Goal: Transaction & Acquisition: Obtain resource

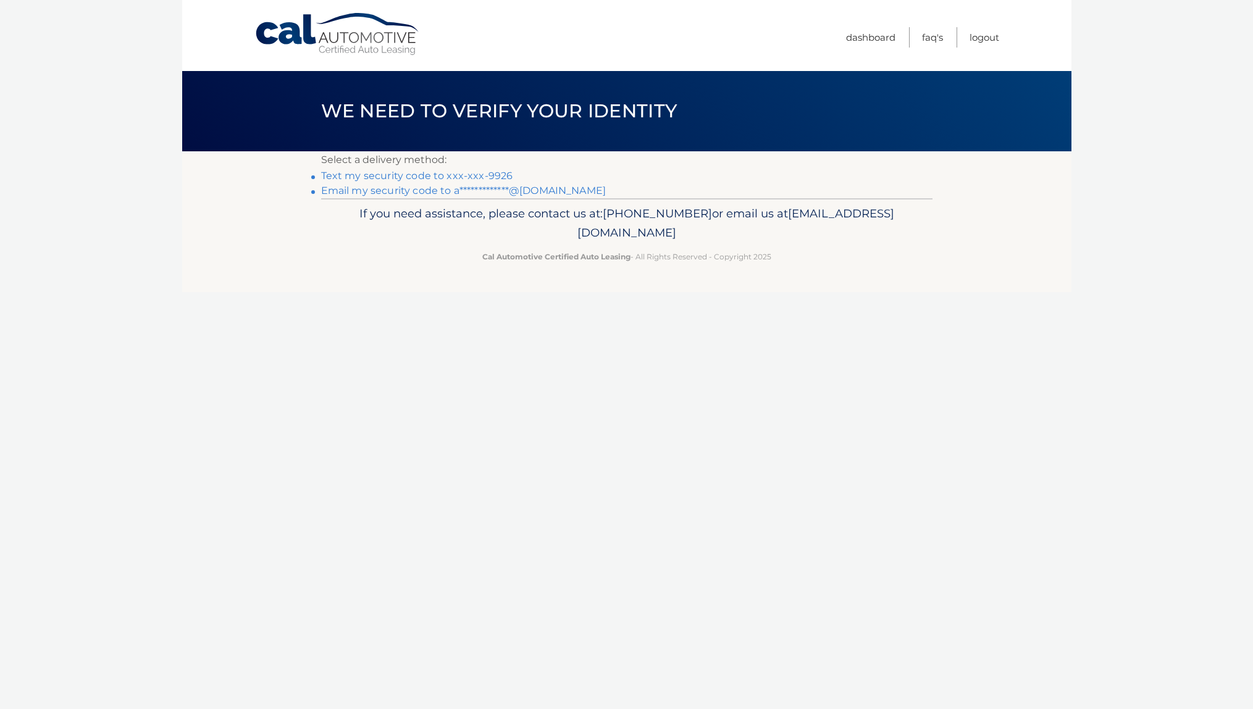
click at [480, 175] on link "Text my security code to xxx-xxx-9926" at bounding box center [417, 176] width 192 height 12
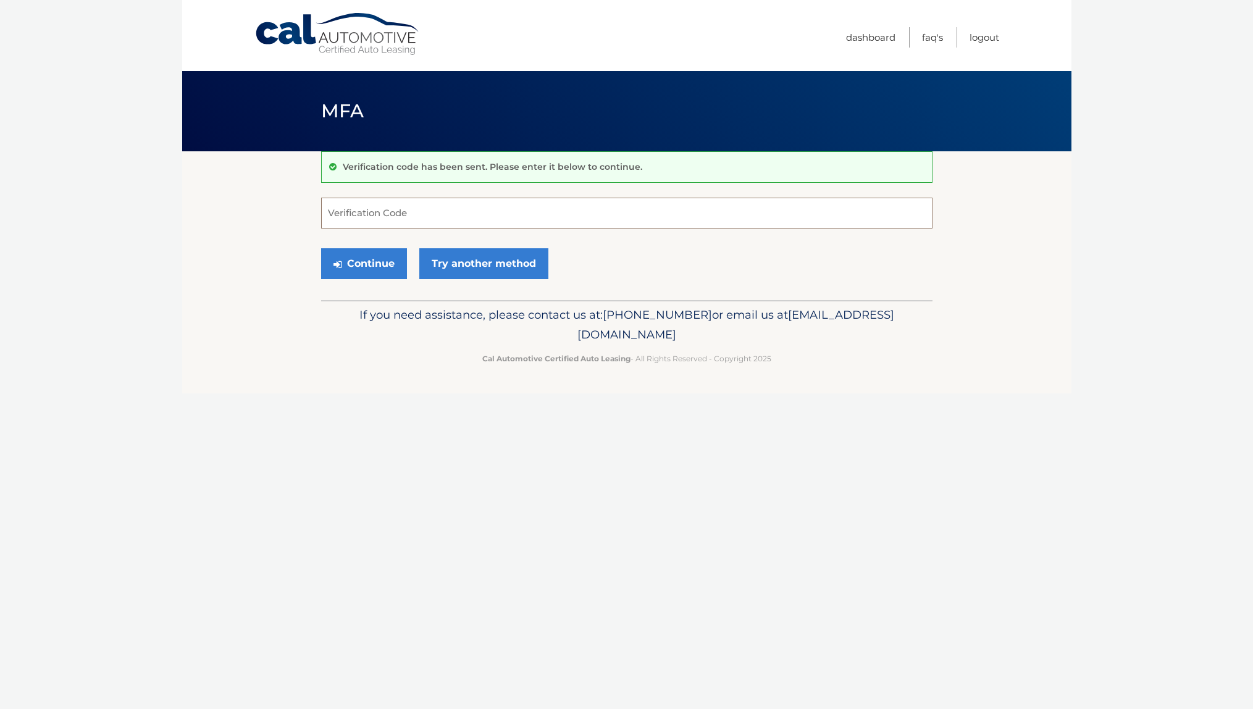
click at [441, 206] on input "Verification Code" at bounding box center [626, 213] width 611 height 31
type input "410879"
click at [385, 256] on button "Continue" at bounding box center [364, 263] width 86 height 31
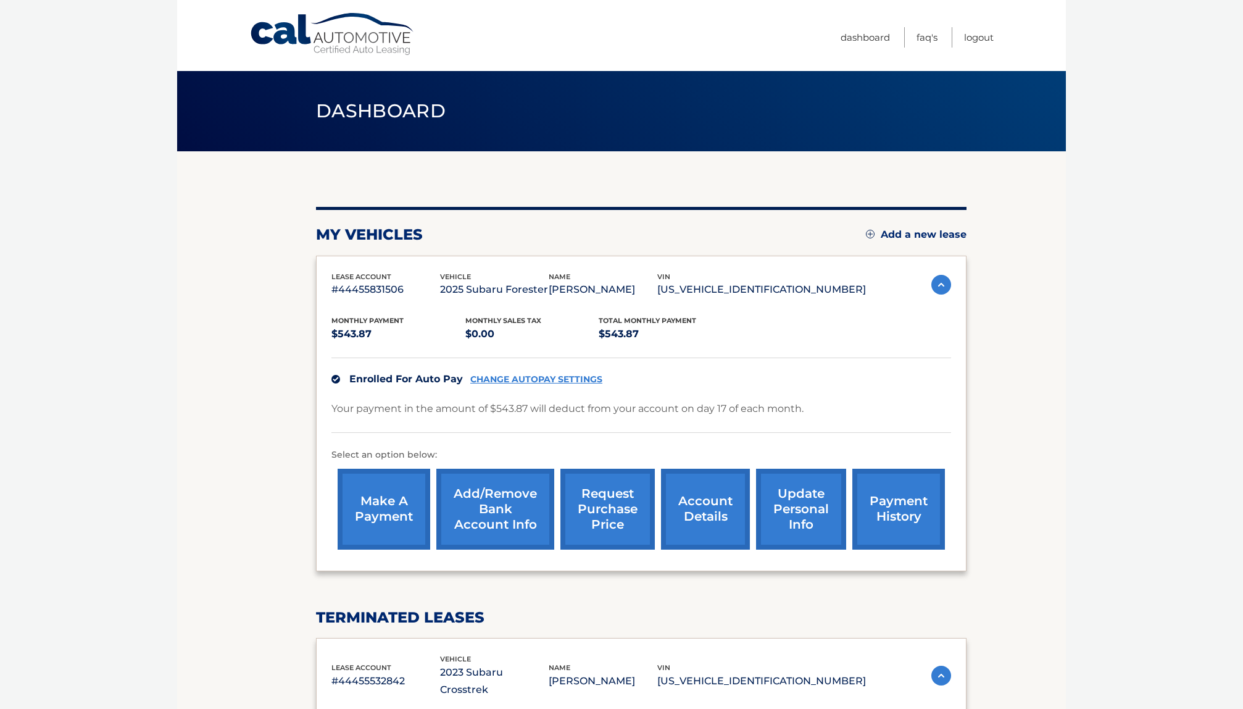
click at [609, 510] on link "request purchase price" at bounding box center [608, 509] width 94 height 81
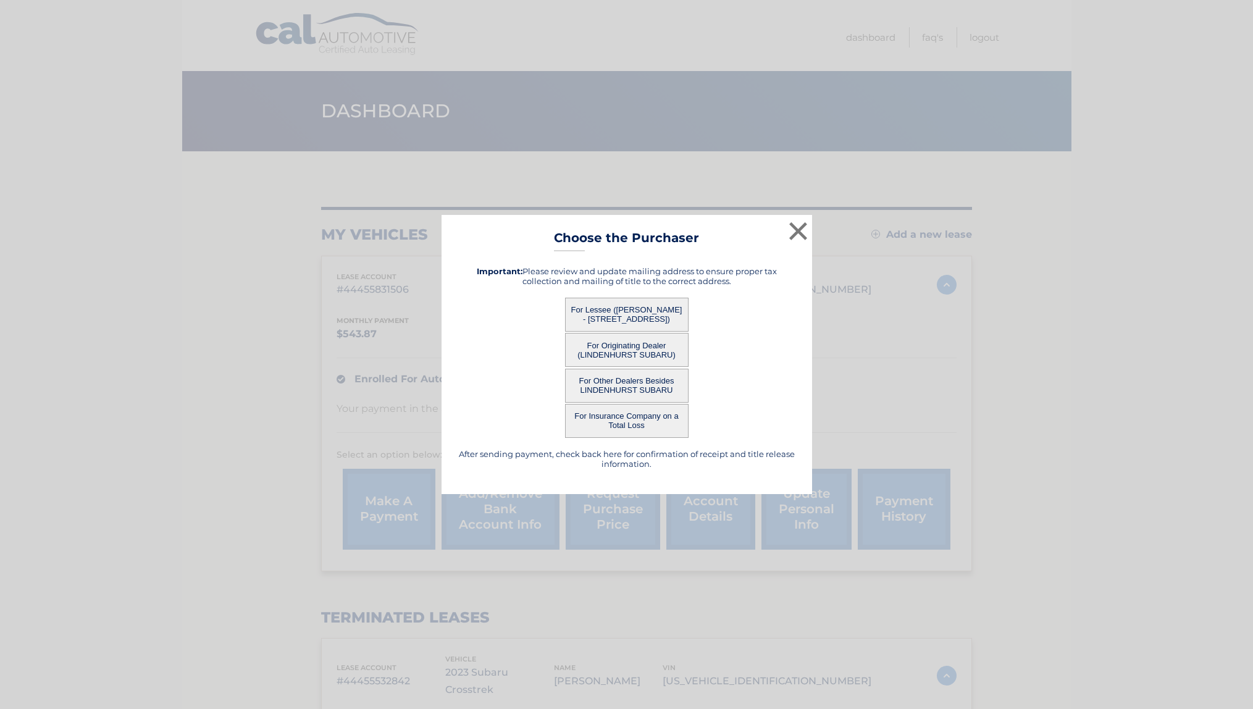
click at [634, 313] on button "For Lessee ([PERSON_NAME] - [STREET_ADDRESS])" at bounding box center [626, 315] width 123 height 34
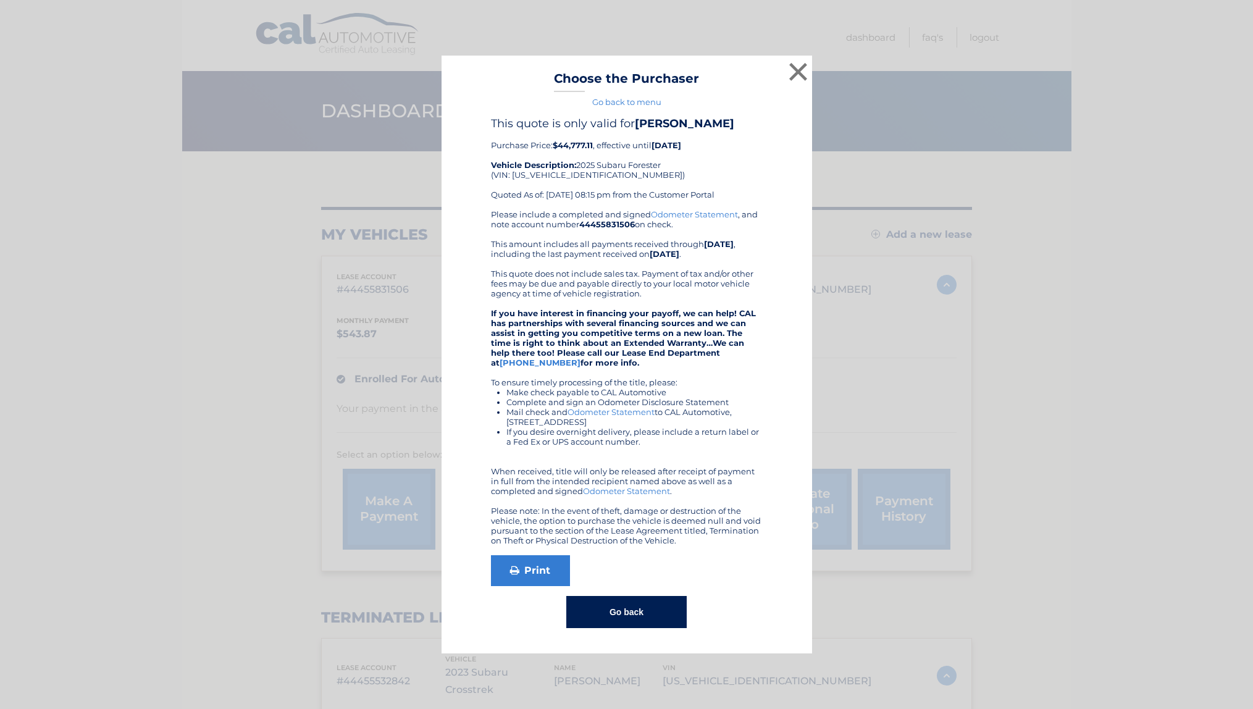
click at [643, 97] on link "Go back to menu" at bounding box center [626, 102] width 69 height 10
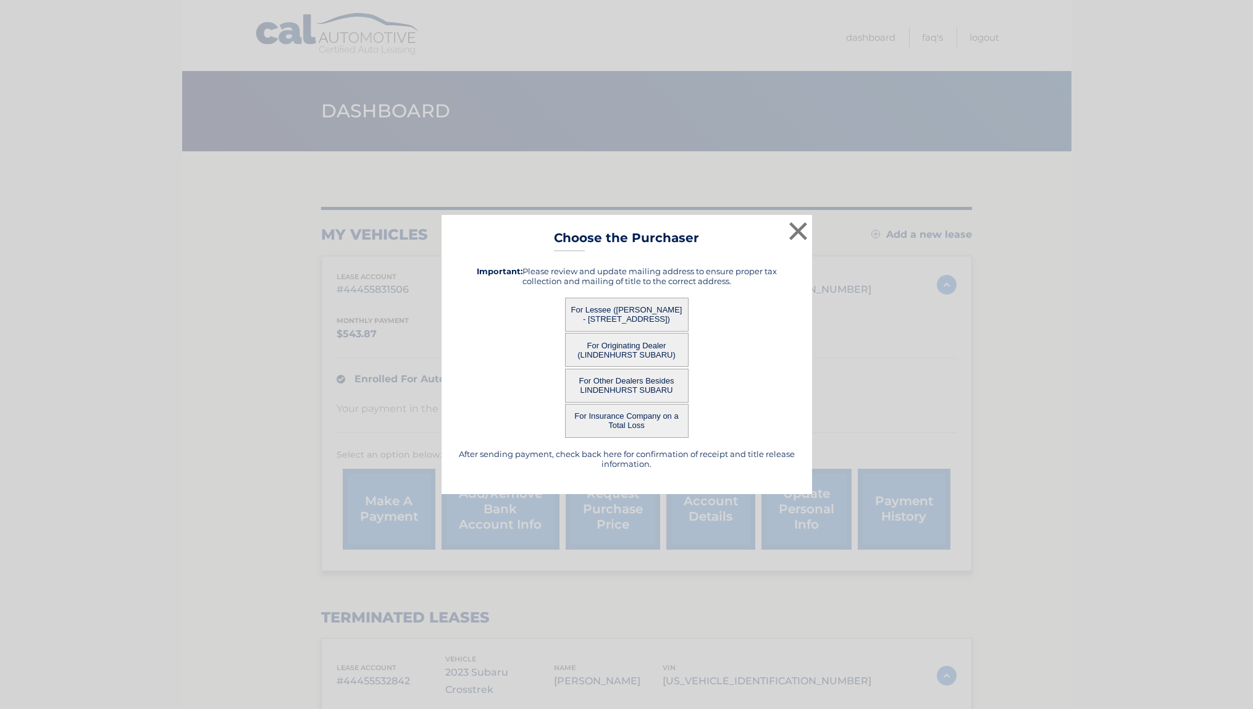
click at [619, 390] on button "For Other Dealers Besides LINDENHURST SUBARU" at bounding box center [626, 386] width 123 height 34
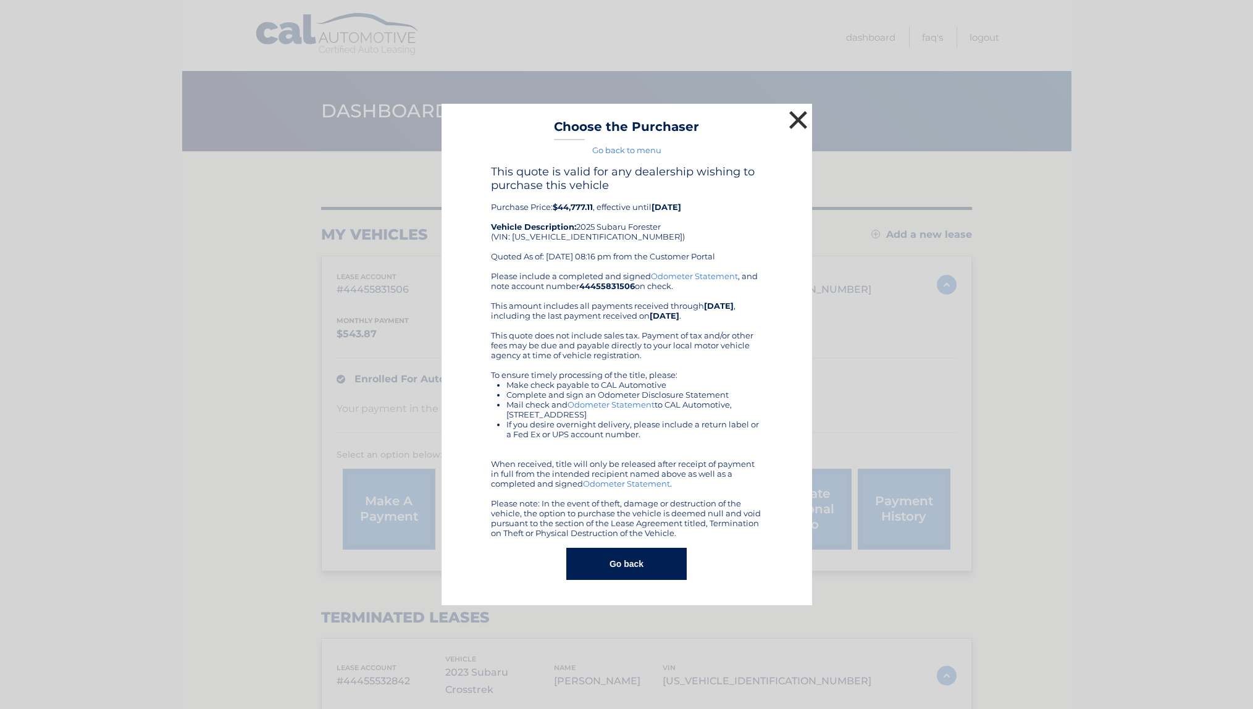
click at [802, 123] on button "×" at bounding box center [798, 119] width 25 height 25
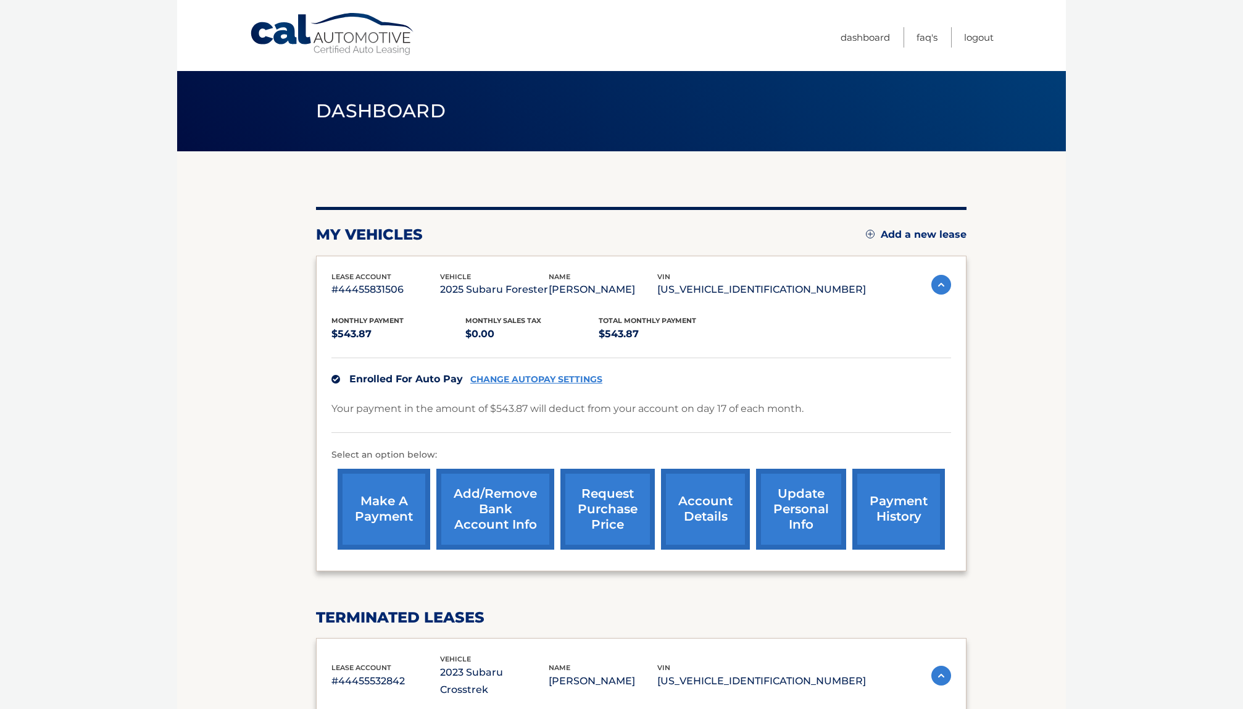
click at [802, 123] on header "Dashboard" at bounding box center [621, 111] width 611 height 80
click at [600, 513] on link "request purchase price" at bounding box center [608, 509] width 94 height 81
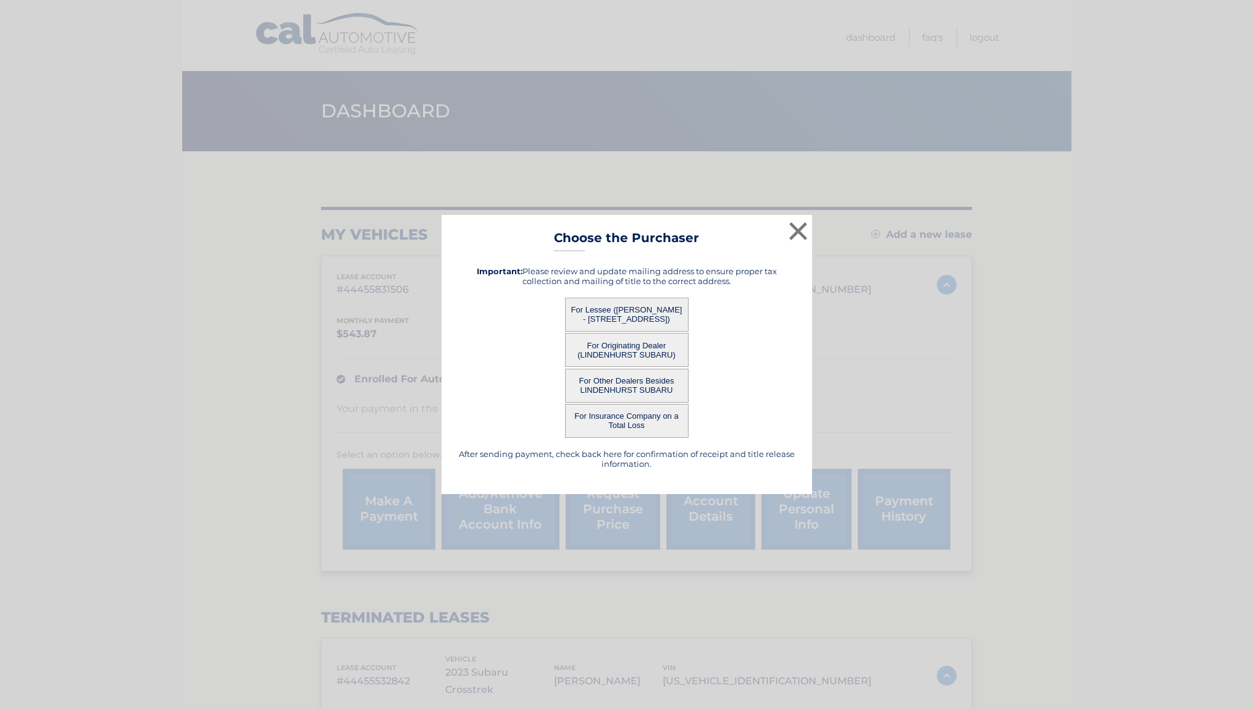
click at [640, 354] on button "For Originating Dealer (LINDENHURST SUBARU)" at bounding box center [626, 350] width 123 height 34
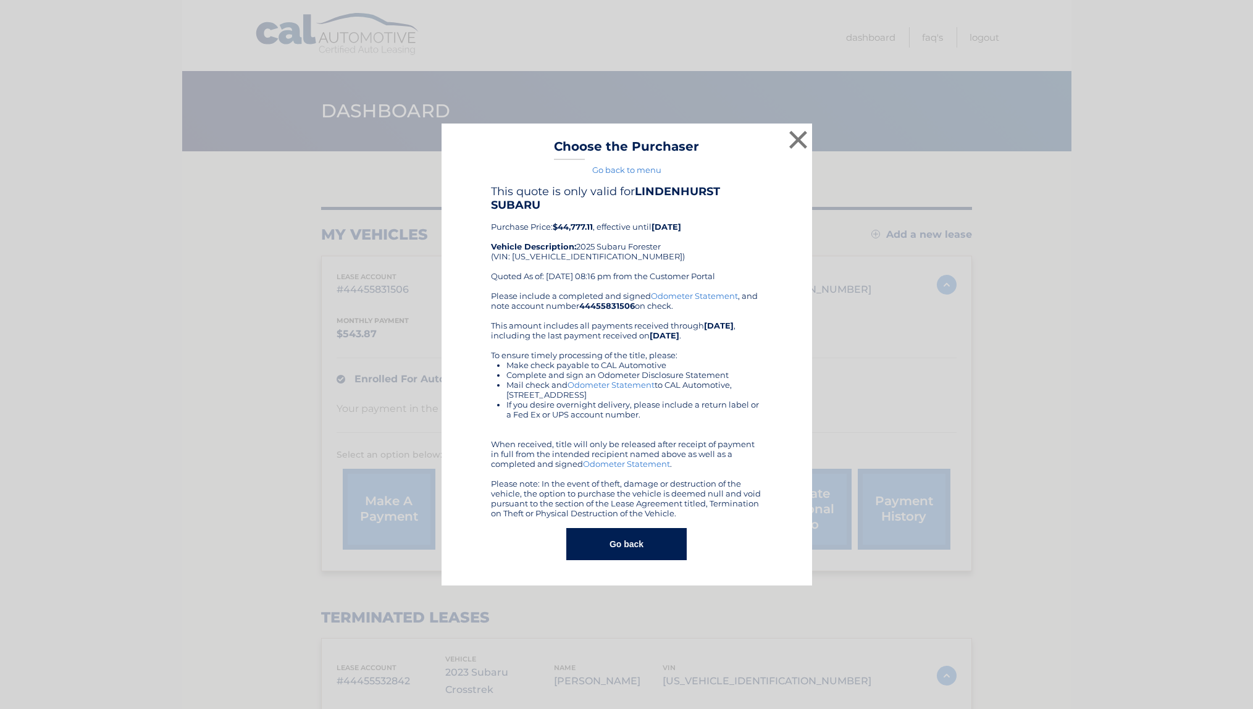
click at [643, 546] on button "Go back" at bounding box center [626, 544] width 120 height 32
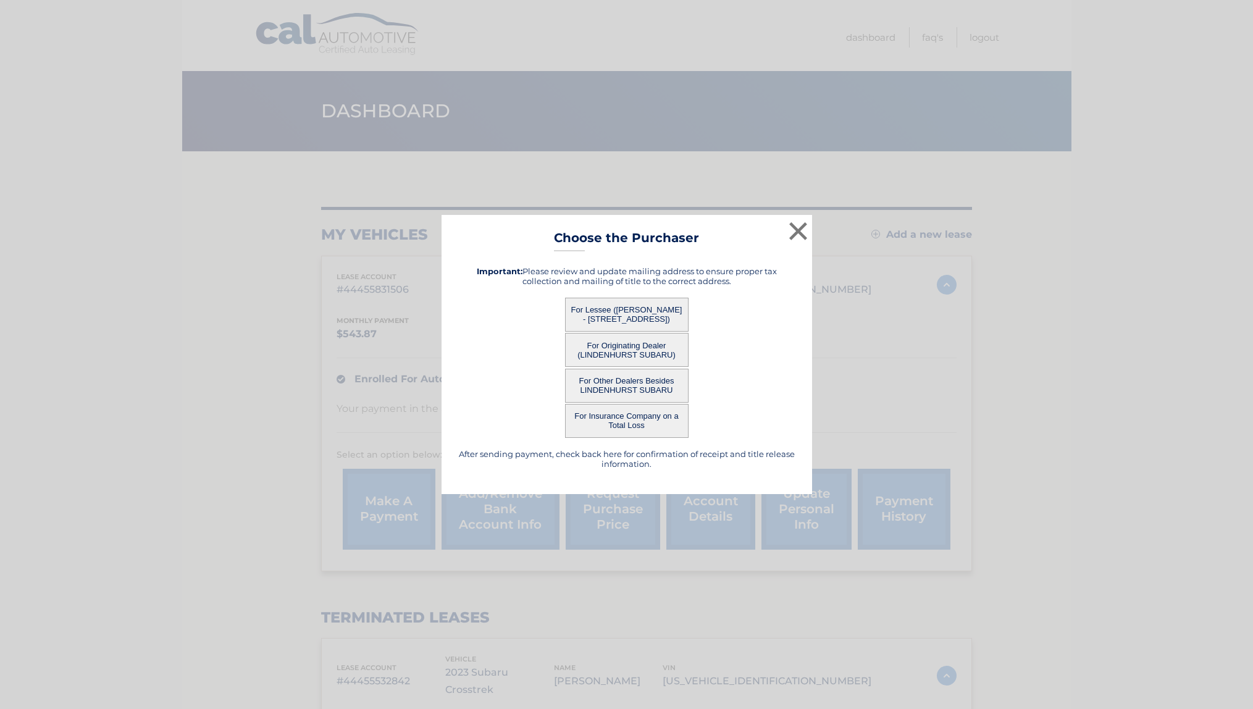
click at [622, 322] on button "For Lessee ([PERSON_NAME] - [STREET_ADDRESS])" at bounding box center [626, 315] width 123 height 34
click at [621, 317] on button "For Lessee ([PERSON_NAME] - [STREET_ADDRESS])" at bounding box center [626, 315] width 123 height 34
click at [622, 317] on div "× Choose the Purchaser Go back to menu After sending payment, check back here f…" at bounding box center [626, 355] width 370 height 280
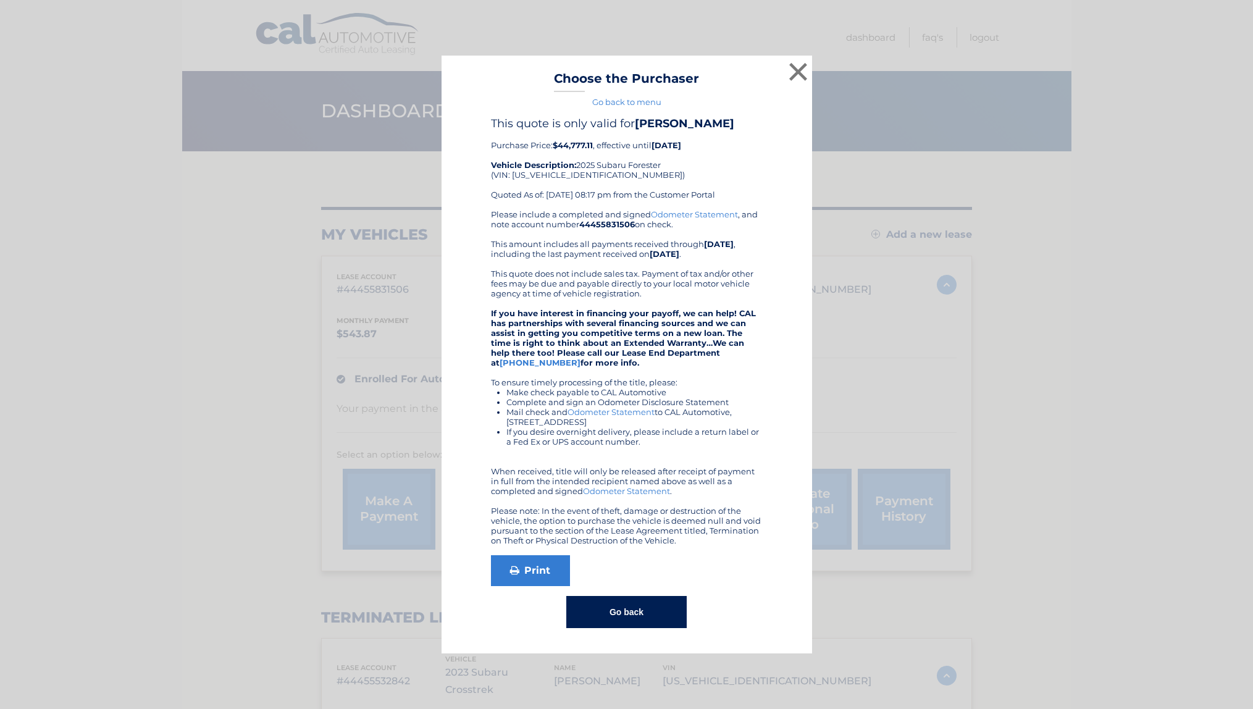
click at [634, 620] on button "Go back" at bounding box center [626, 612] width 120 height 32
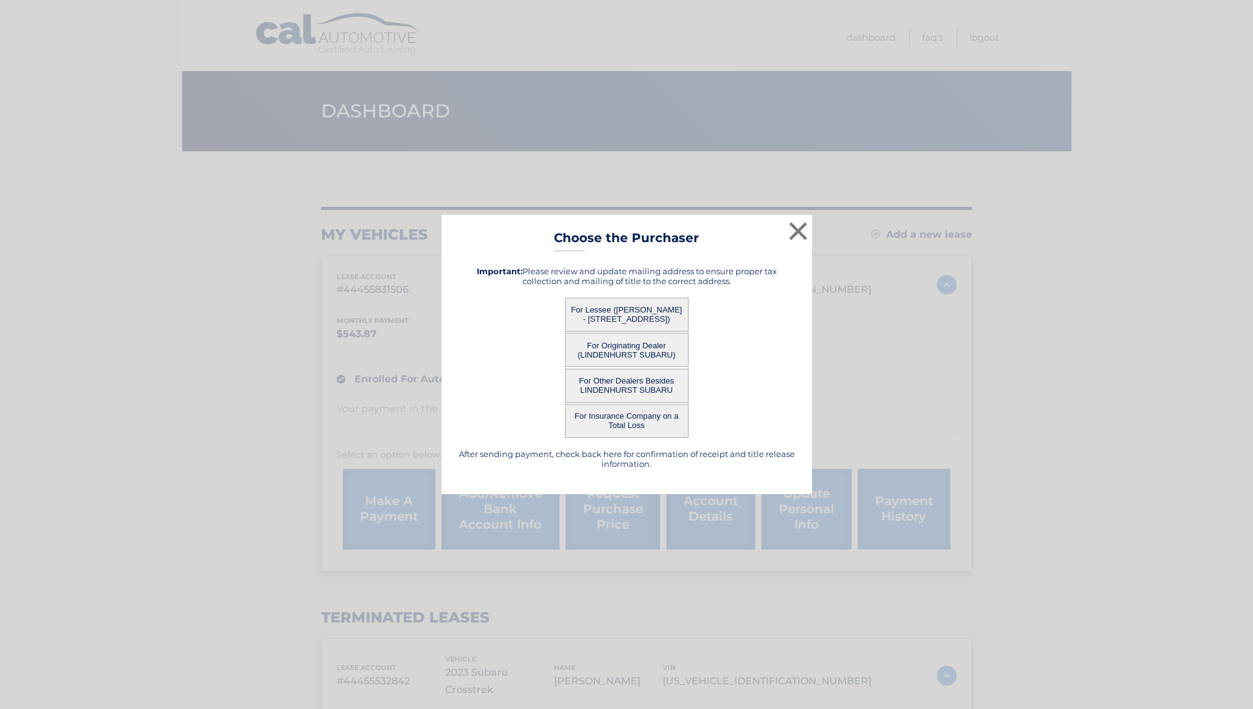
click at [628, 419] on button "For Insurance Company on a Total Loss" at bounding box center [626, 421] width 123 height 34
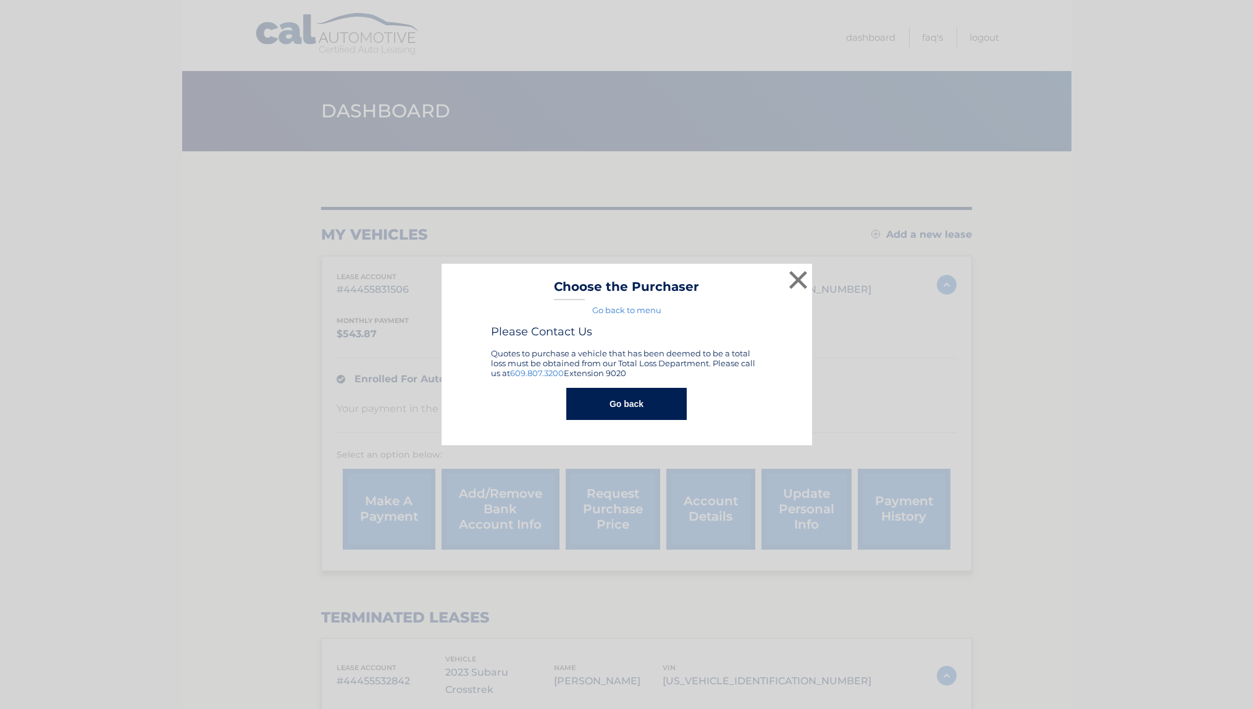
click at [624, 308] on link "Go back to menu" at bounding box center [626, 310] width 69 height 10
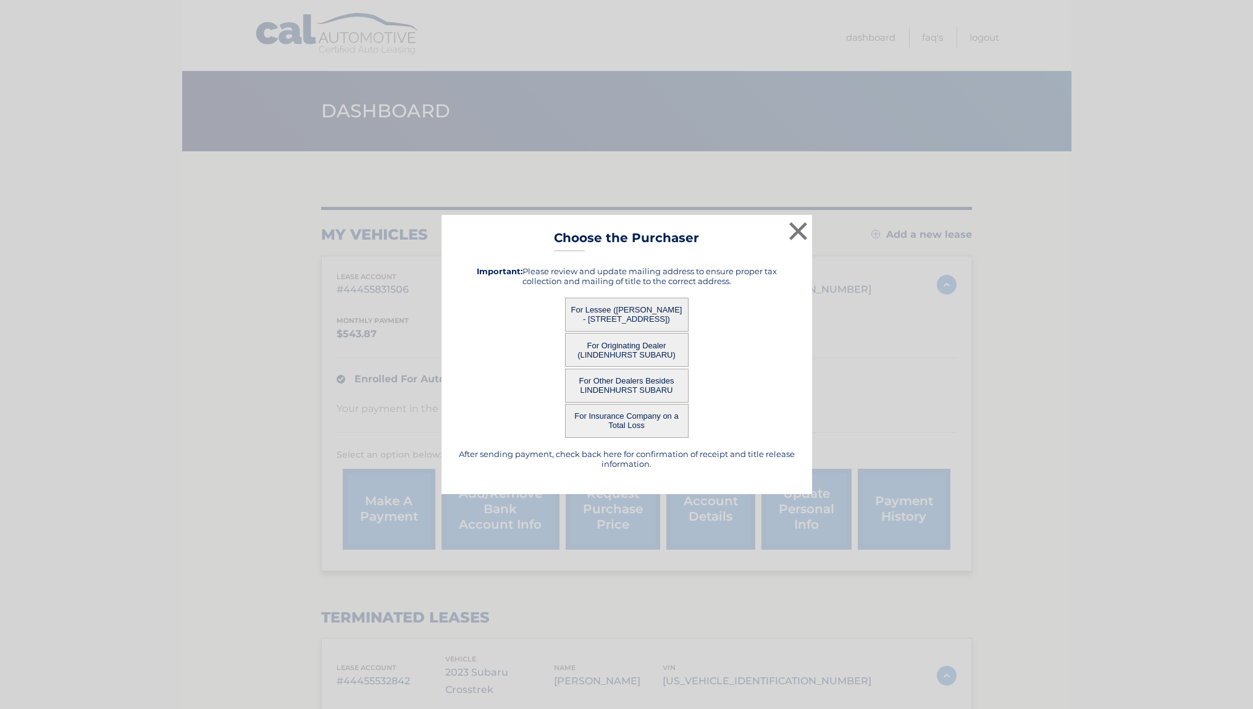
click at [620, 388] on button "For Other Dealers Besides LINDENHURST SUBARU" at bounding box center [626, 386] width 123 height 34
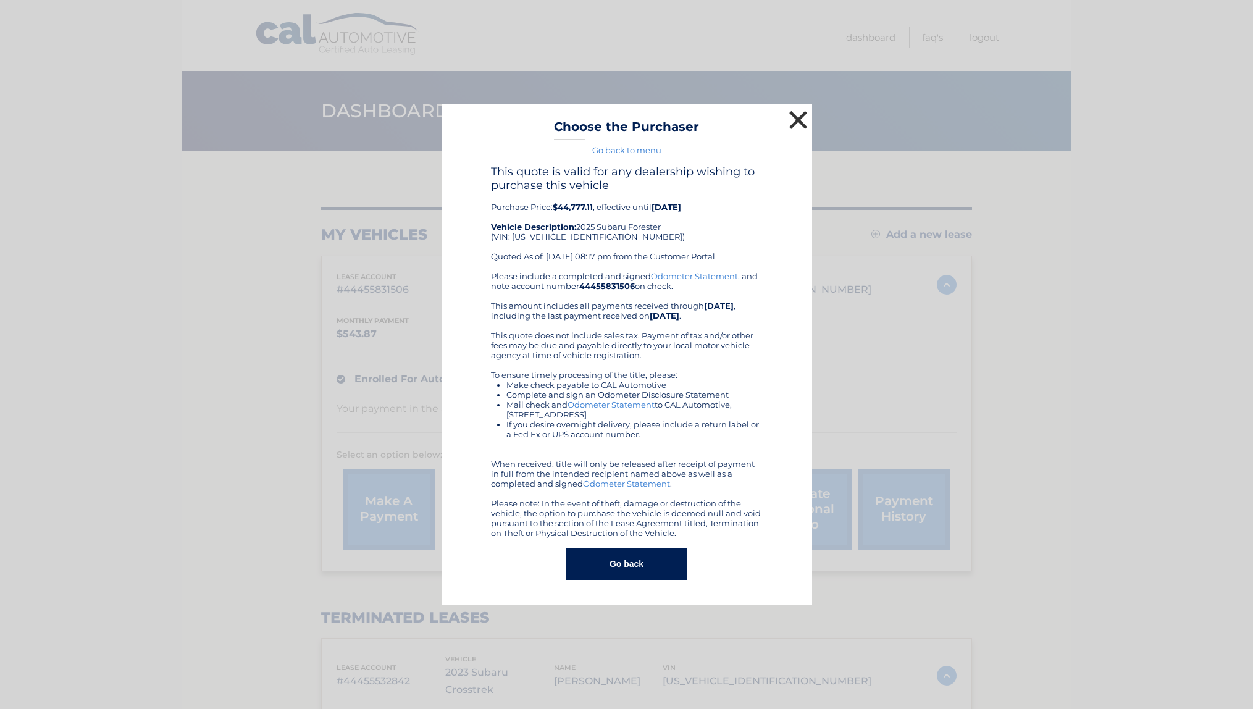
click at [795, 121] on button "×" at bounding box center [798, 119] width 25 height 25
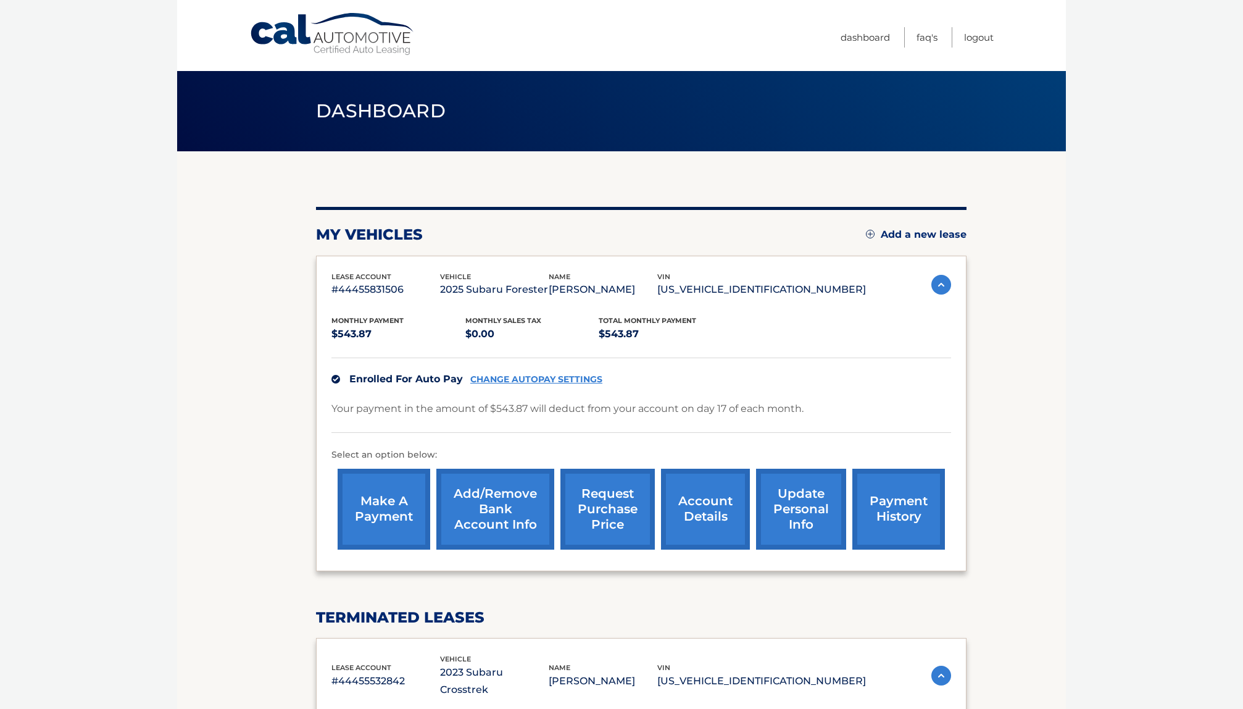
click at [880, 514] on link "payment history" at bounding box center [899, 509] width 93 height 81
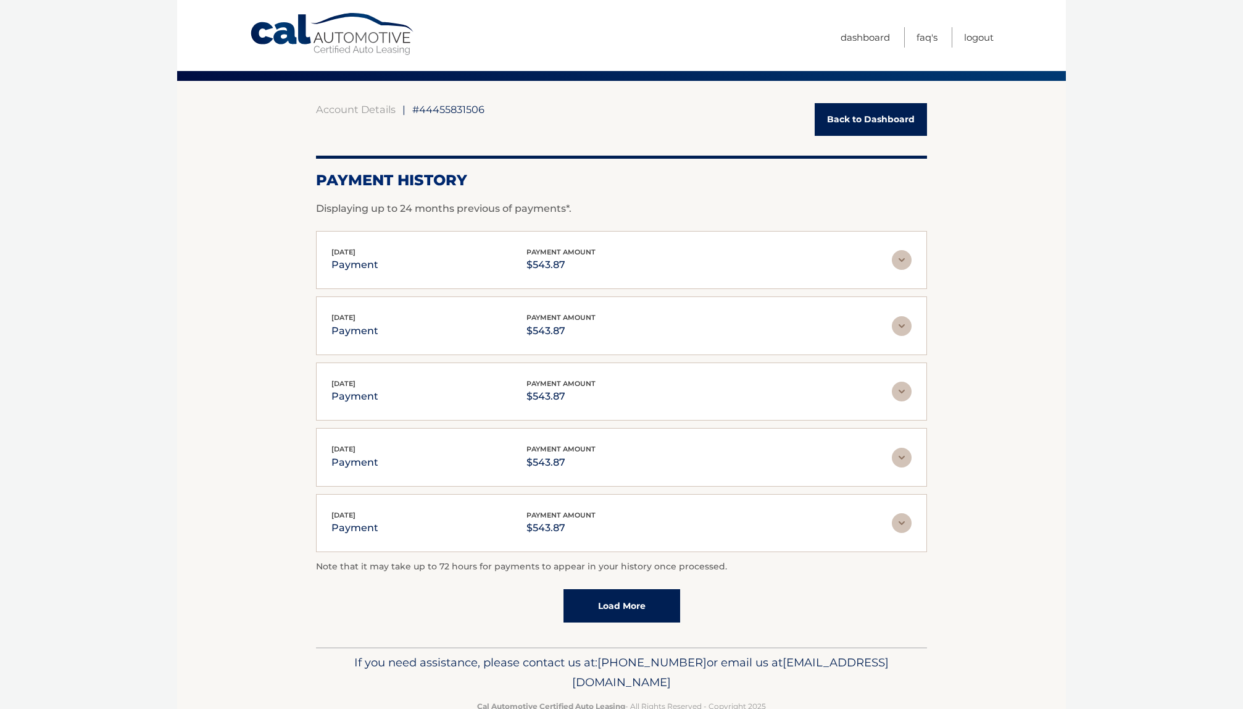
scroll to position [102, 0]
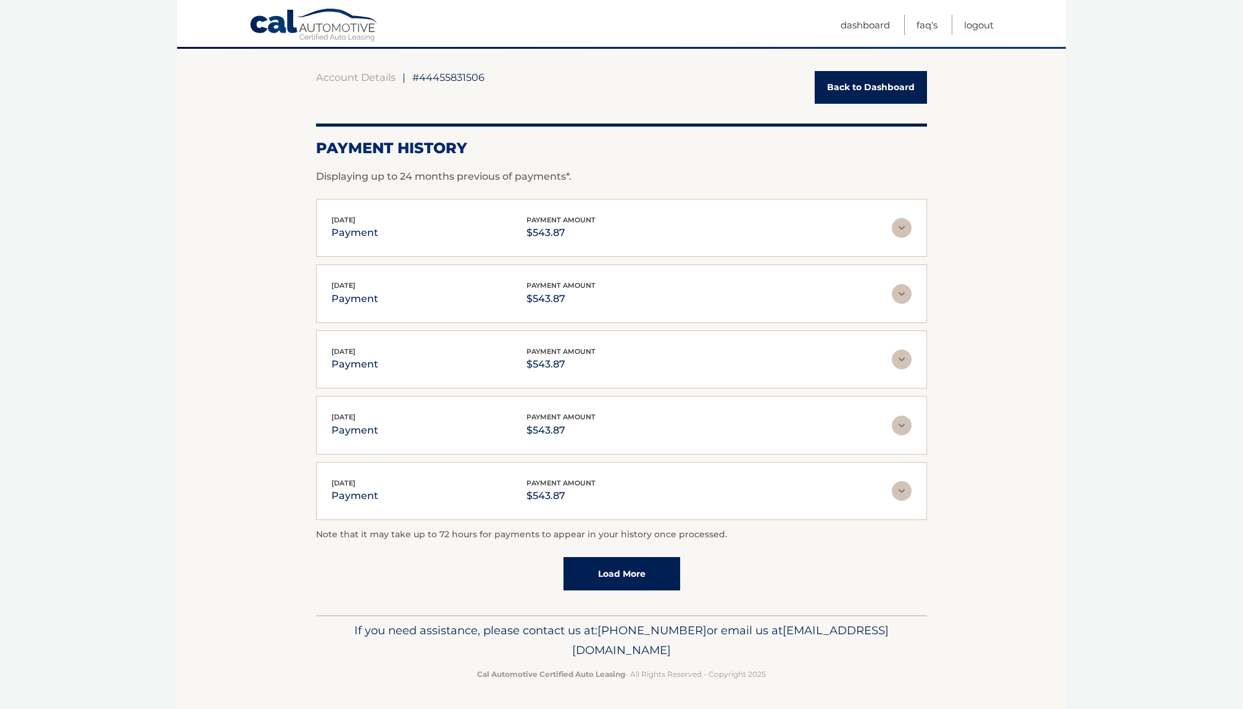
click at [612, 577] on link "Load More" at bounding box center [622, 573] width 117 height 33
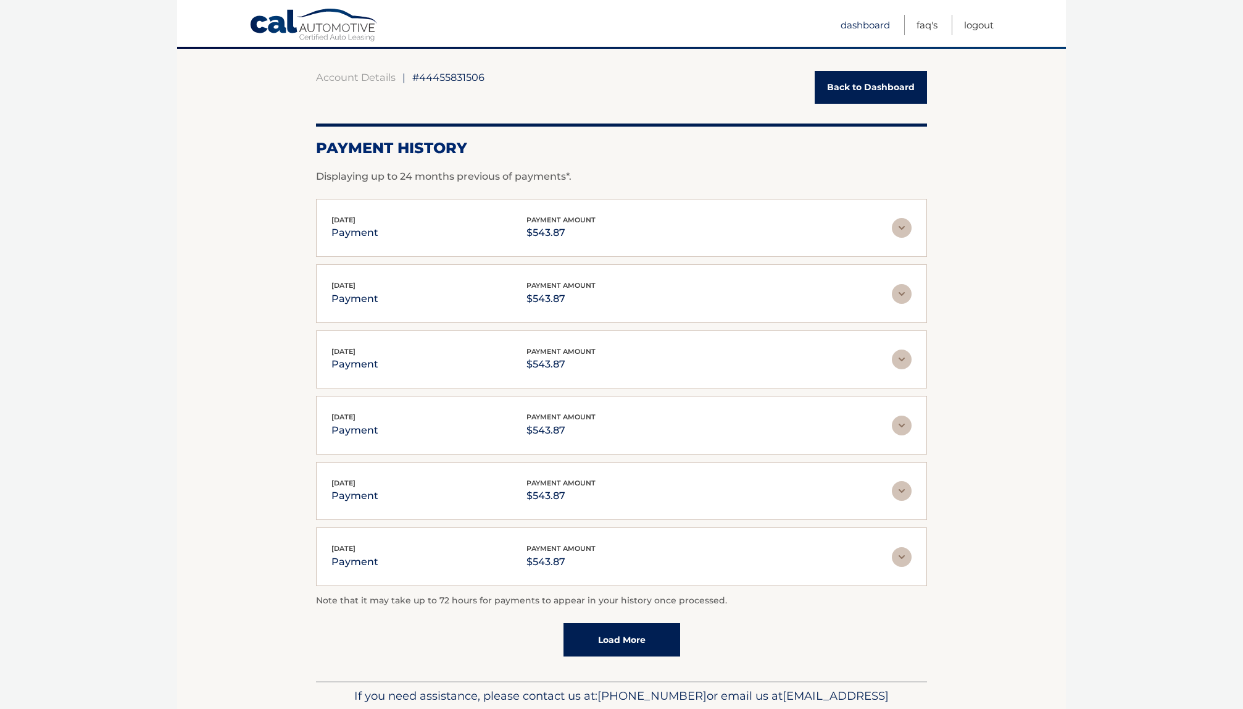
click at [862, 25] on link "Dashboard" at bounding box center [865, 25] width 49 height 20
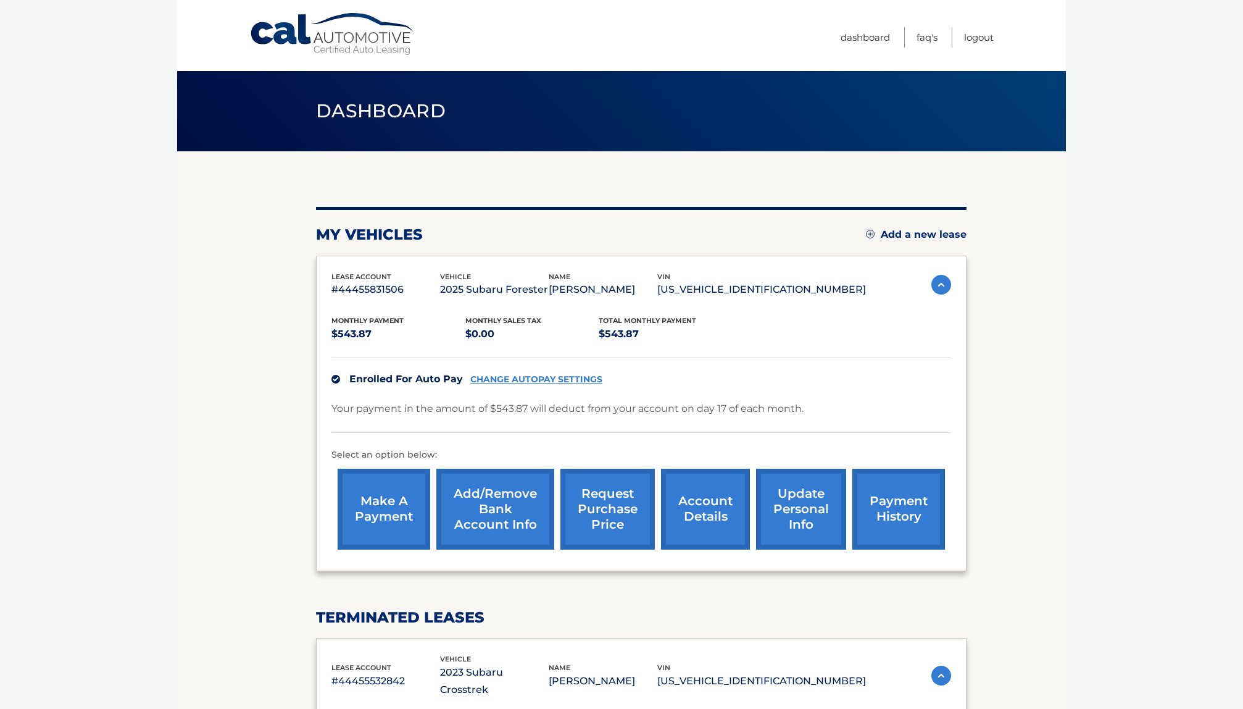
click at [600, 507] on link "request purchase price" at bounding box center [608, 509] width 94 height 81
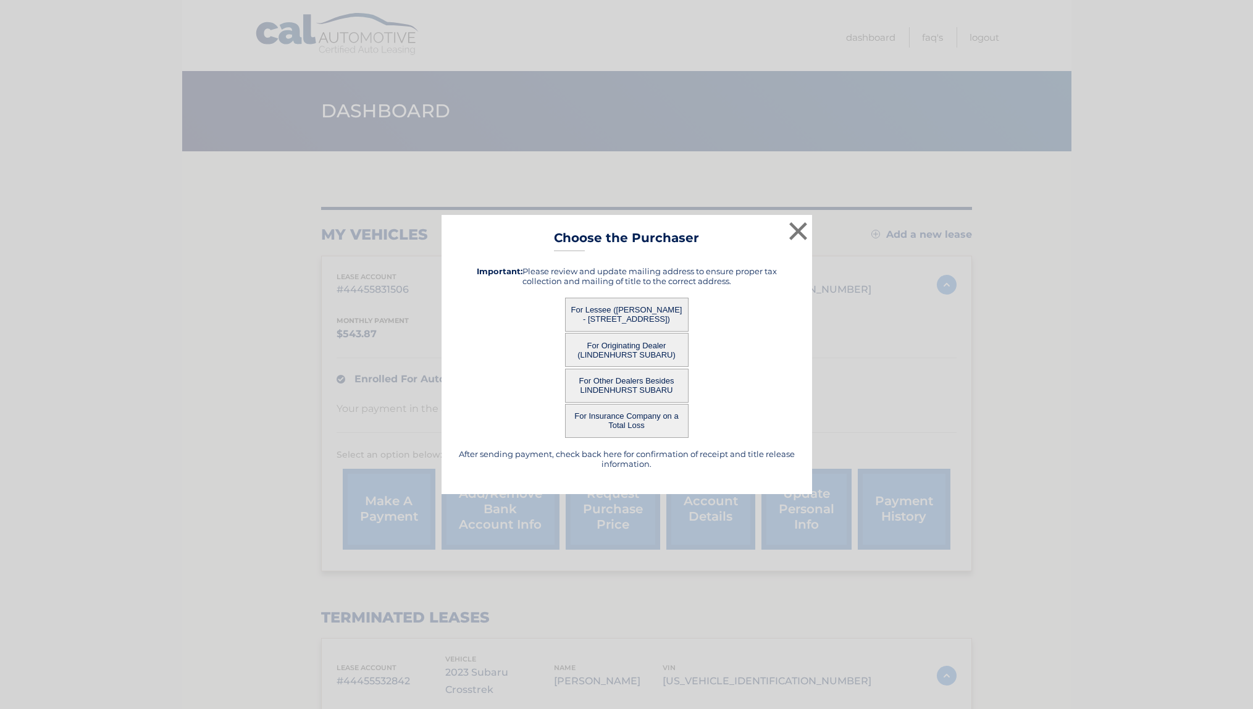
click at [633, 318] on button "For Lessee ([PERSON_NAME] - [STREET_ADDRESS])" at bounding box center [626, 315] width 123 height 34
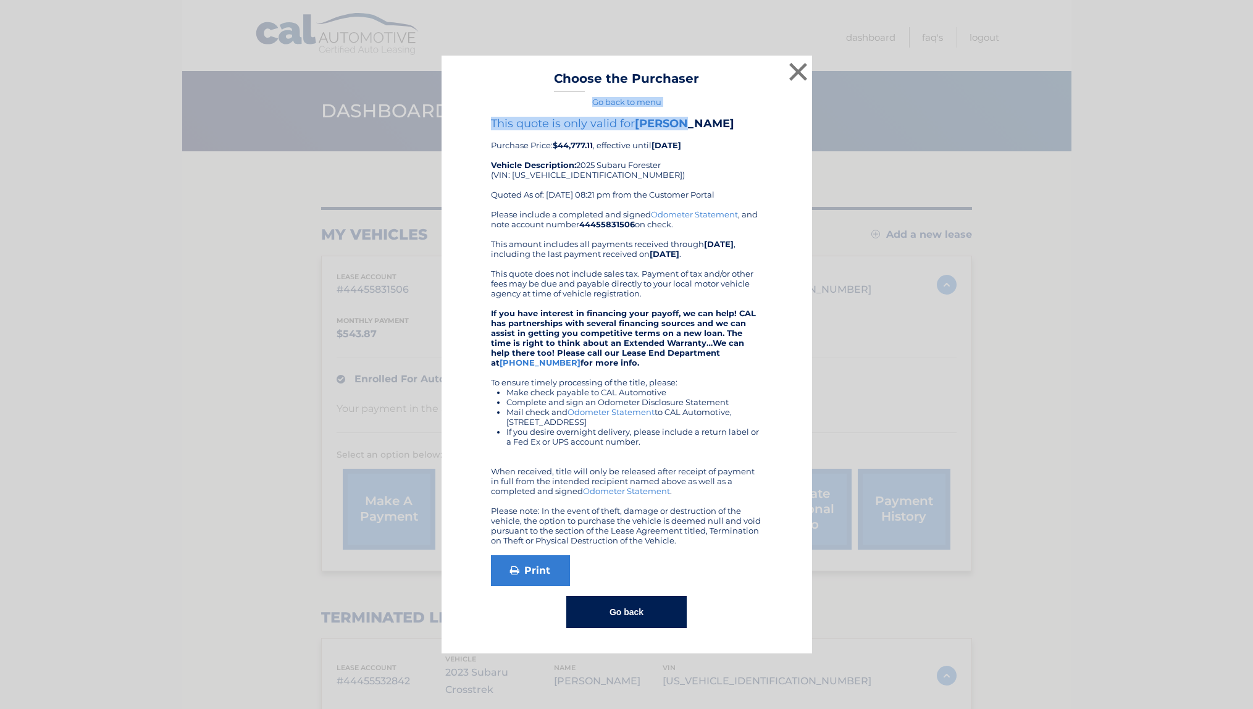
drag, startPoint x: 705, startPoint y: 76, endPoint x: 775, endPoint y: 116, distance: 81.0
click at [778, 115] on div "× Choose the Purchaser Go back to menu After sending payment, check back here f…" at bounding box center [626, 355] width 370 height 598
click at [790, 69] on button "×" at bounding box center [798, 71] width 25 height 25
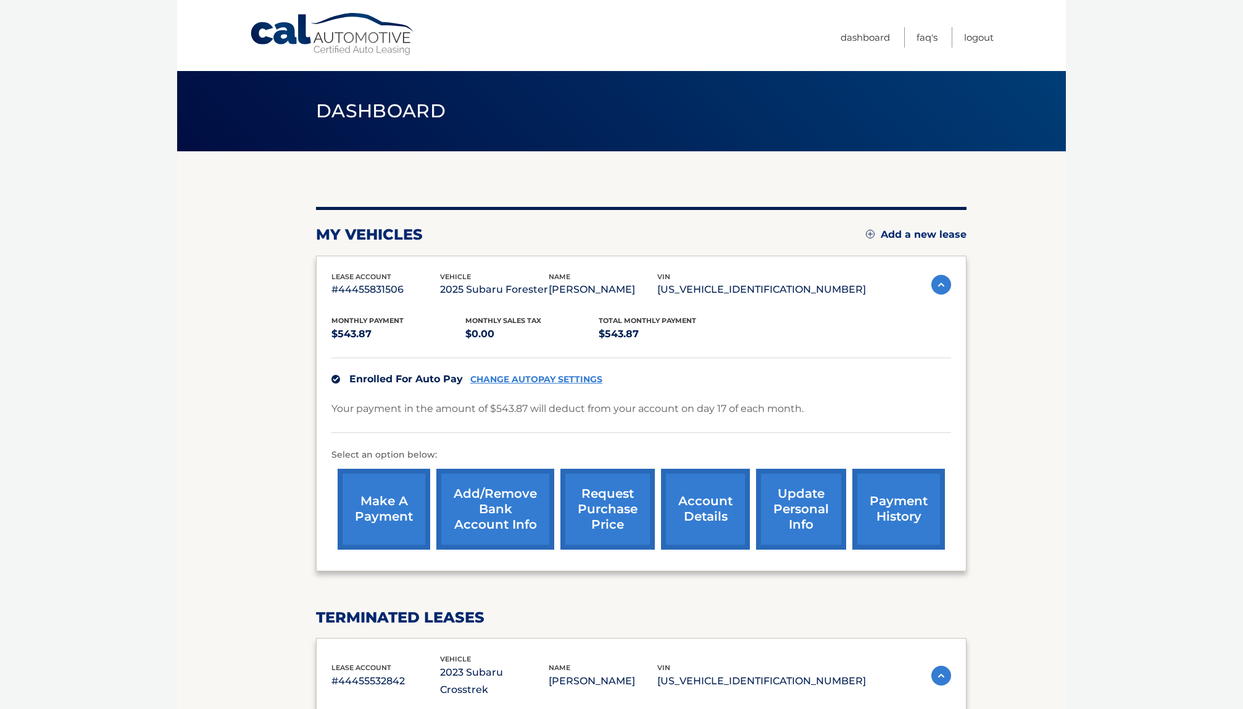
click at [606, 509] on link "request purchase price" at bounding box center [608, 509] width 94 height 81
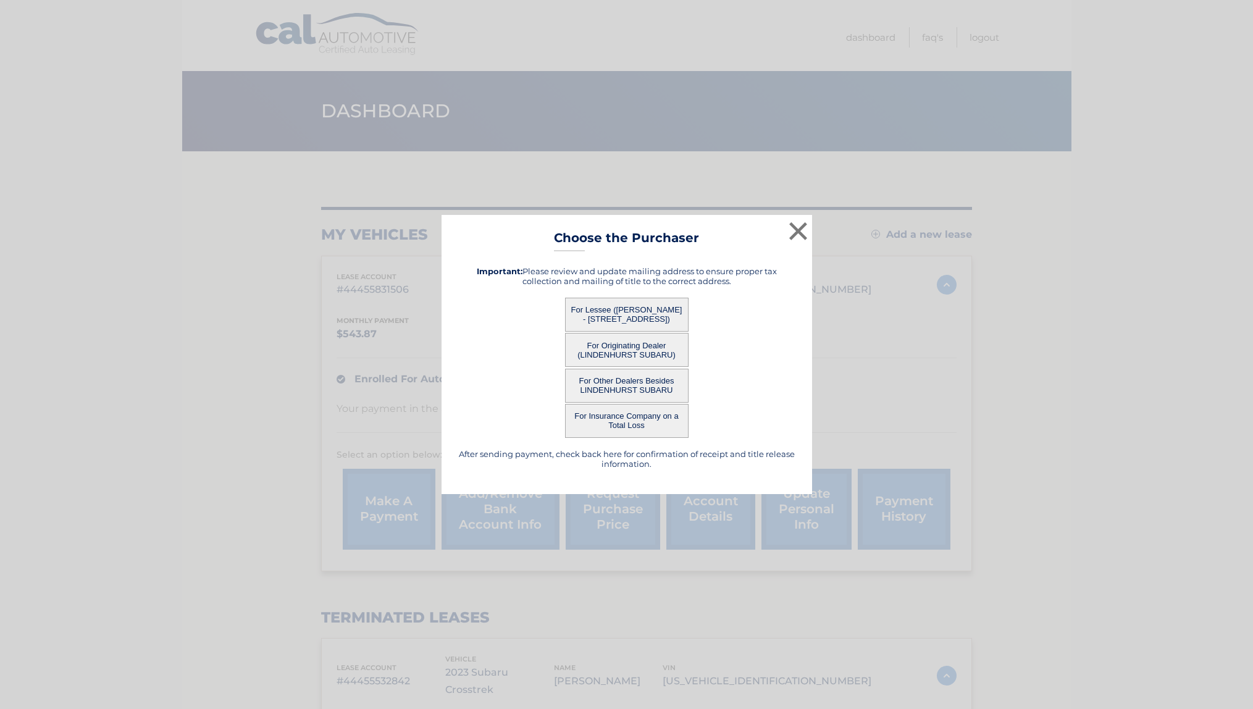
click at [647, 321] on button "For Lessee ([PERSON_NAME] - [STREET_ADDRESS])" at bounding box center [626, 315] width 123 height 34
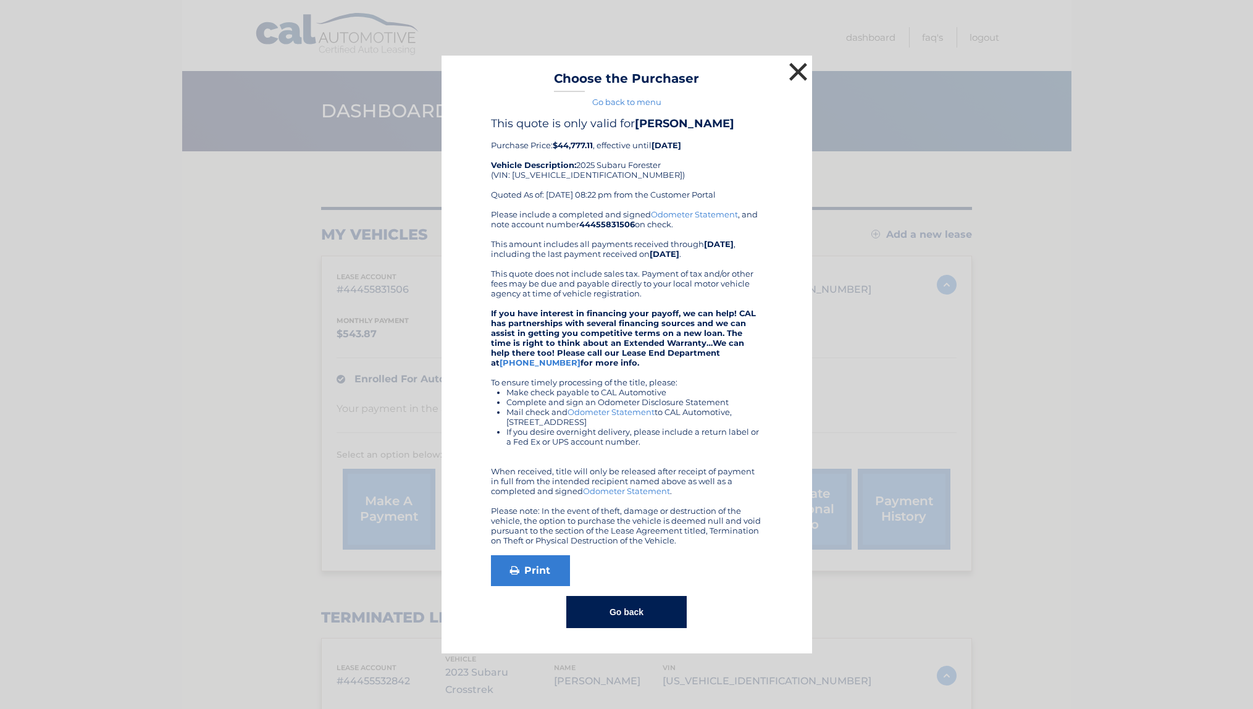
click at [794, 67] on button "×" at bounding box center [798, 71] width 25 height 25
